Goal: Check status

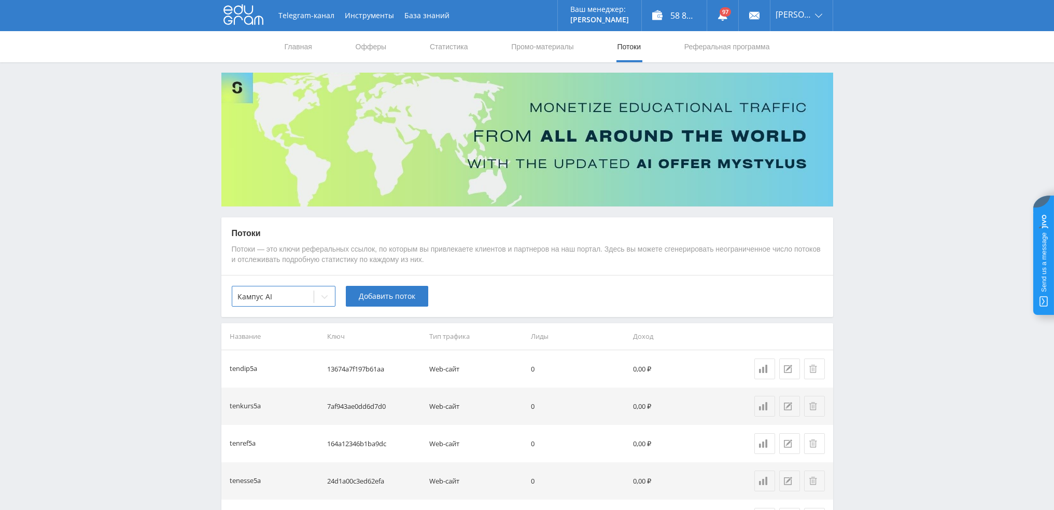
scroll to position [669, 0]
click at [441, 46] on link "Статистика" at bounding box center [449, 46] width 40 height 31
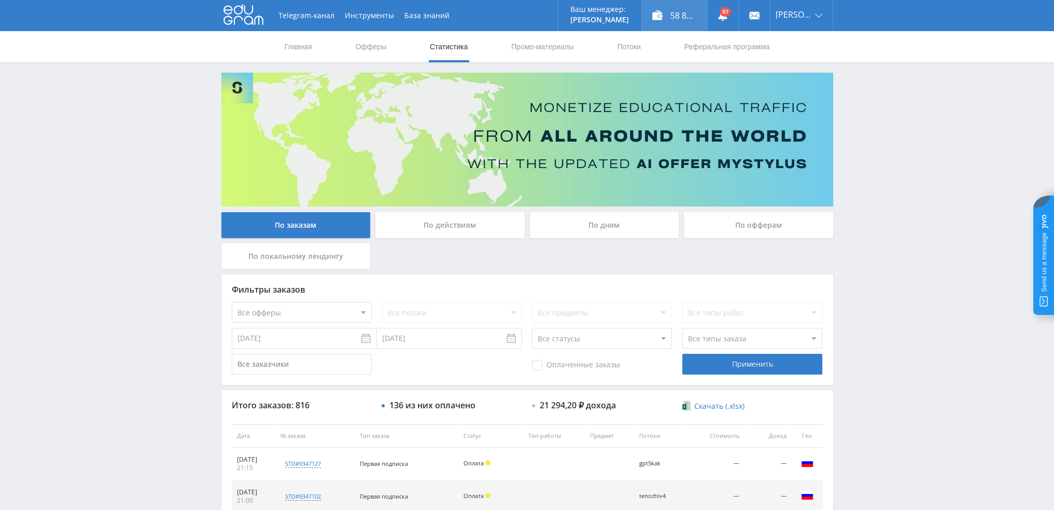
click at [689, 24] on div "58 802,10 ₽" at bounding box center [674, 15] width 65 height 31
